Goal: Transaction & Acquisition: Download file/media

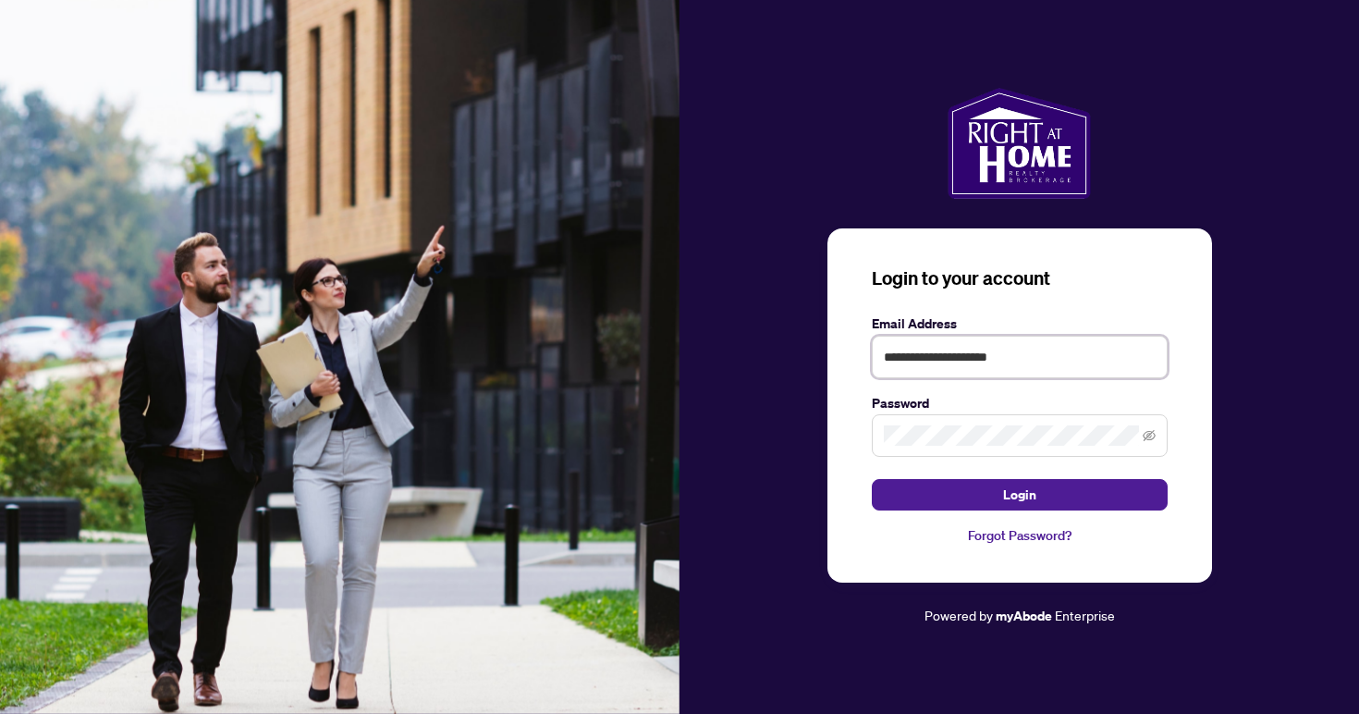
type input "**********"
click at [1019, 495] on button "Login" at bounding box center [1020, 494] width 296 height 31
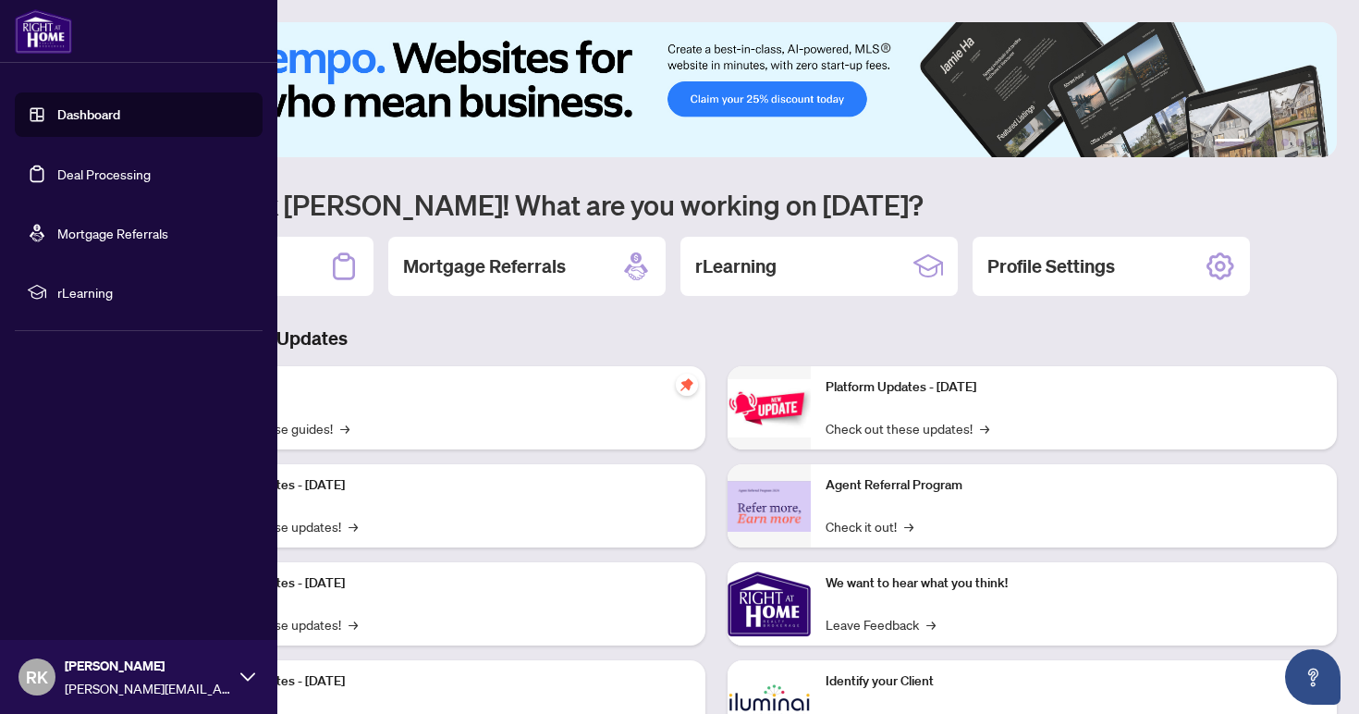
click at [151, 176] on link "Deal Processing" at bounding box center [103, 174] width 93 height 17
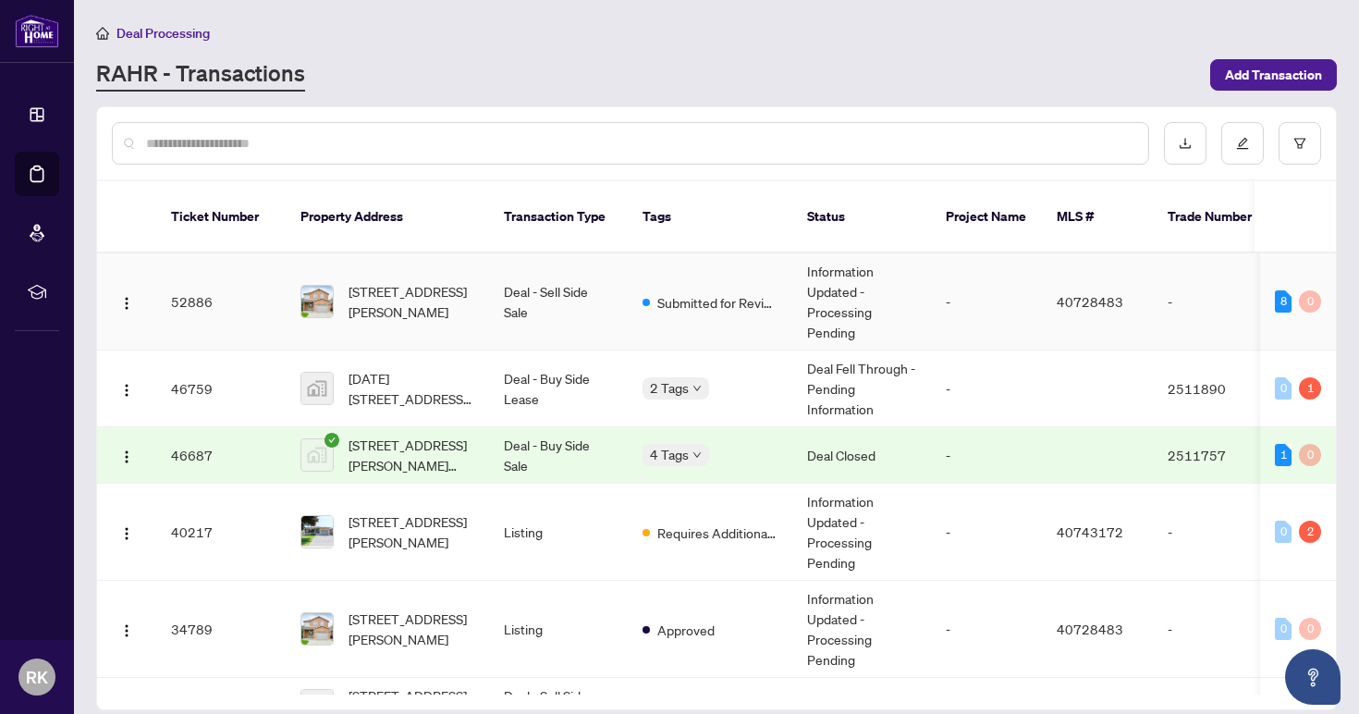
click at [928, 302] on td "Information Updated - Processing Pending" at bounding box center [861, 301] width 139 height 97
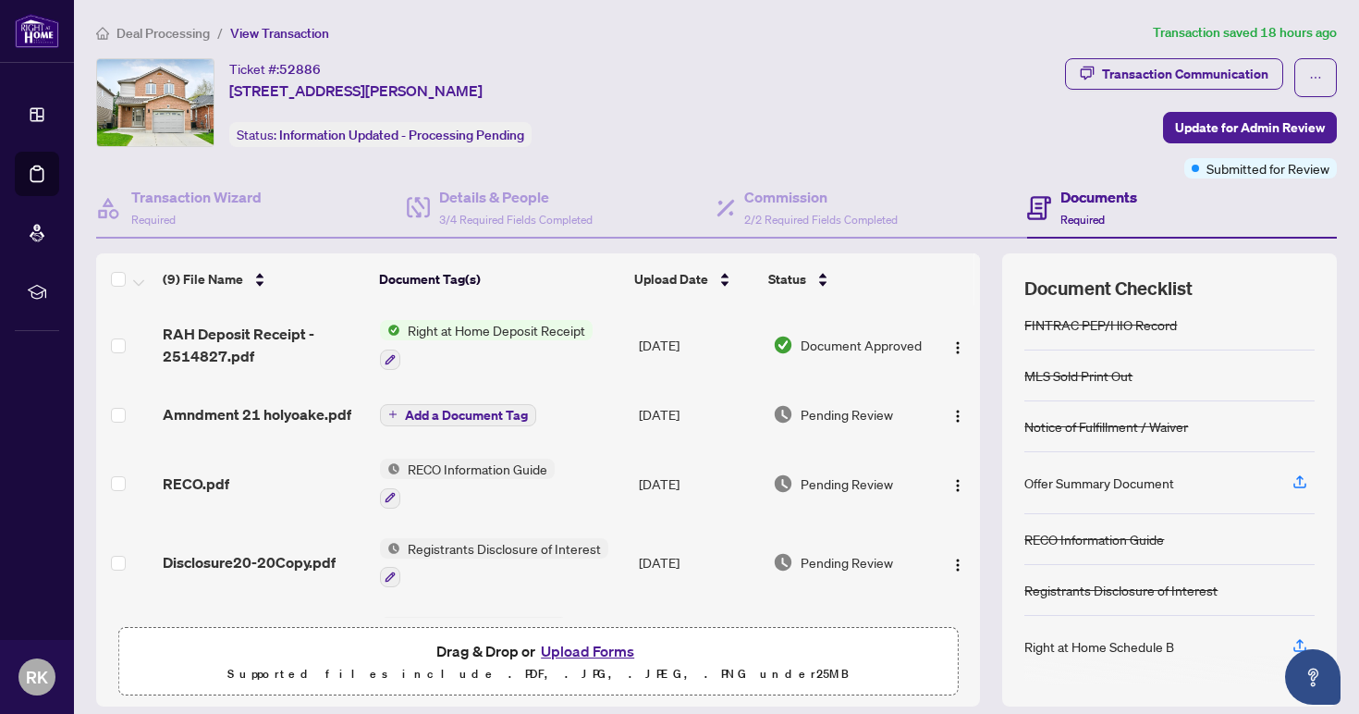
scroll to position [182, 0]
click at [272, 340] on span "RAH Deposit Receipt - 2514827.pdf" at bounding box center [264, 345] width 203 height 44
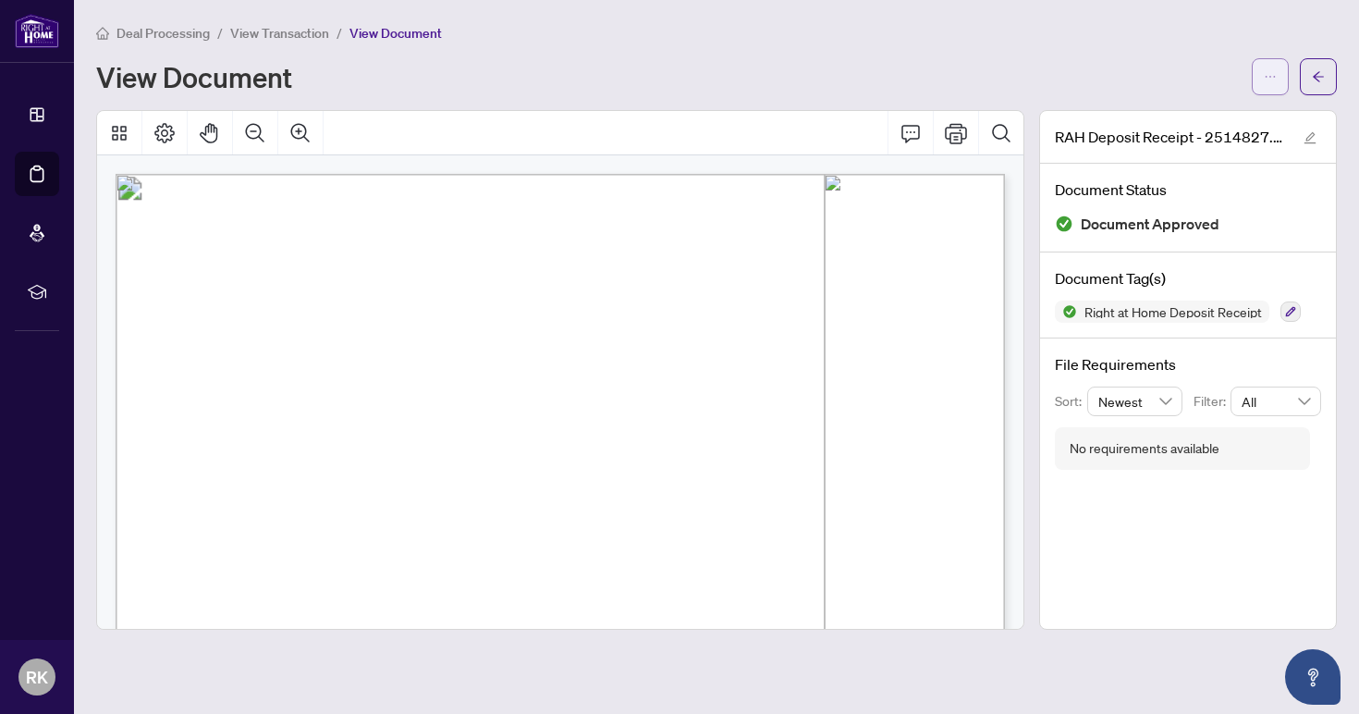
click at [1271, 79] on icon "ellipsis" at bounding box center [1270, 76] width 13 height 13
click at [1202, 120] on span "Download" at bounding box center [1204, 116] width 141 height 20
